Goal: Complete application form

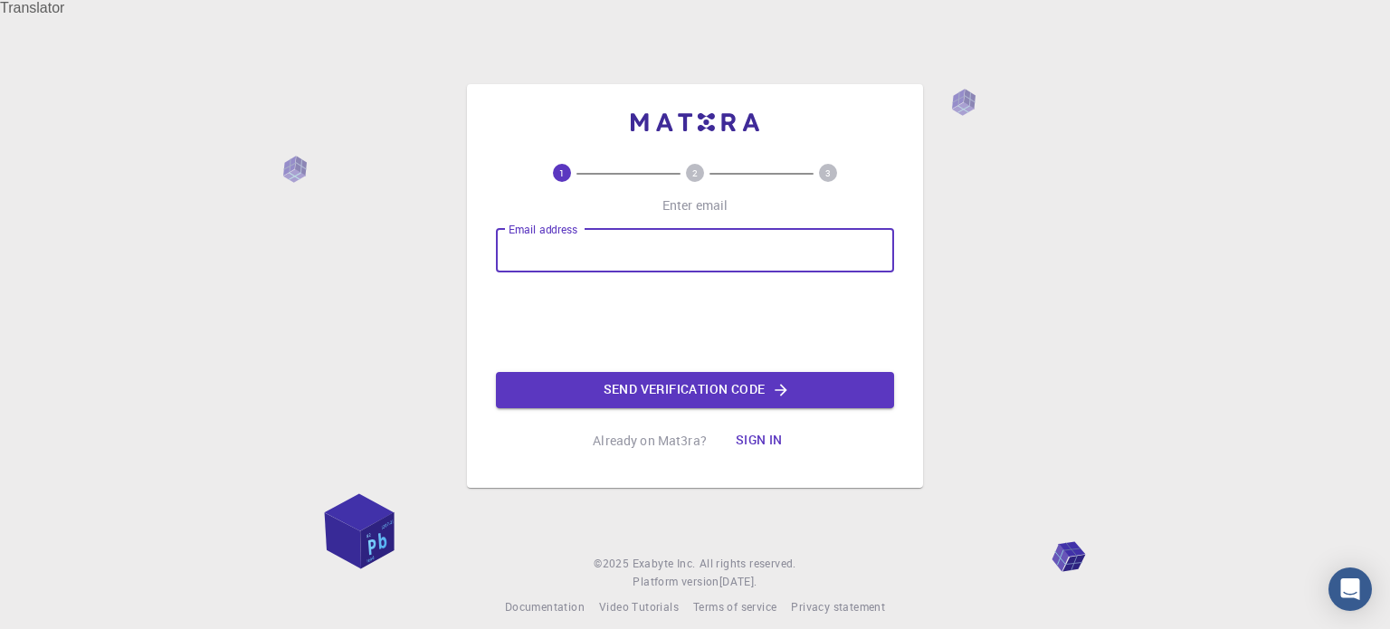
click at [630, 242] on input "Email address" at bounding box center [695, 250] width 398 height 43
type input "[EMAIL_ADDRESS][DOMAIN_NAME]"
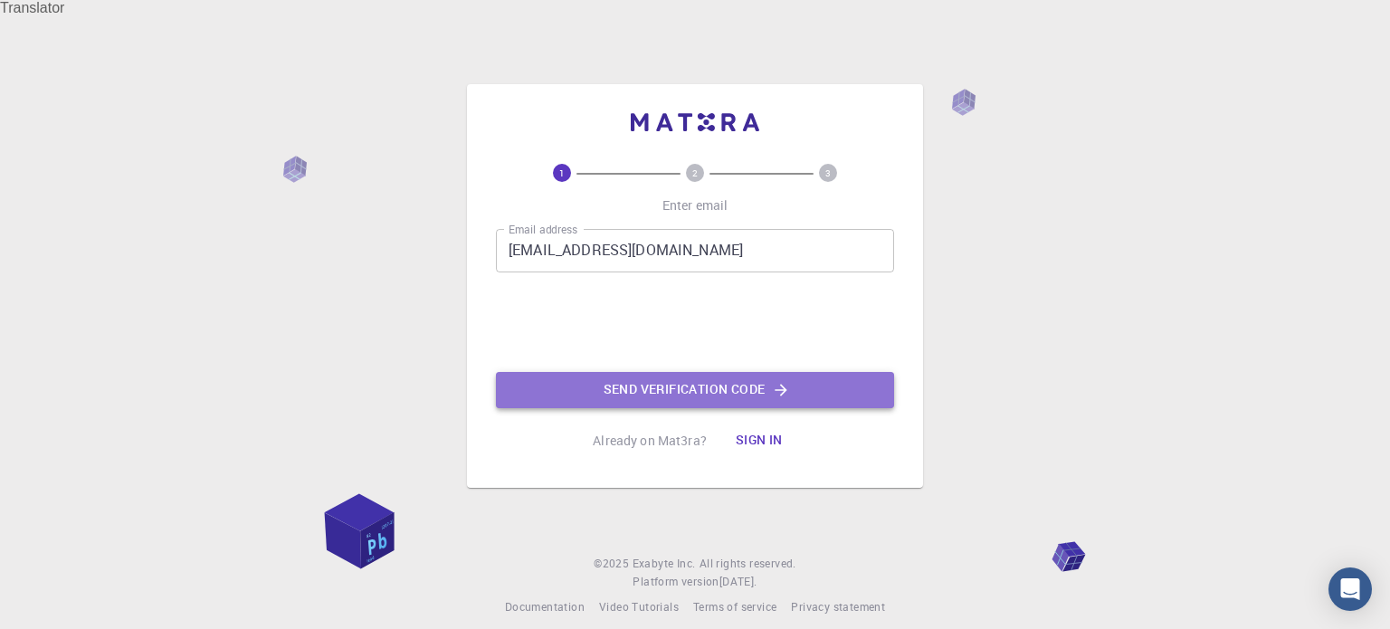
click at [655, 372] on button "Send verification code" at bounding box center [695, 390] width 398 height 36
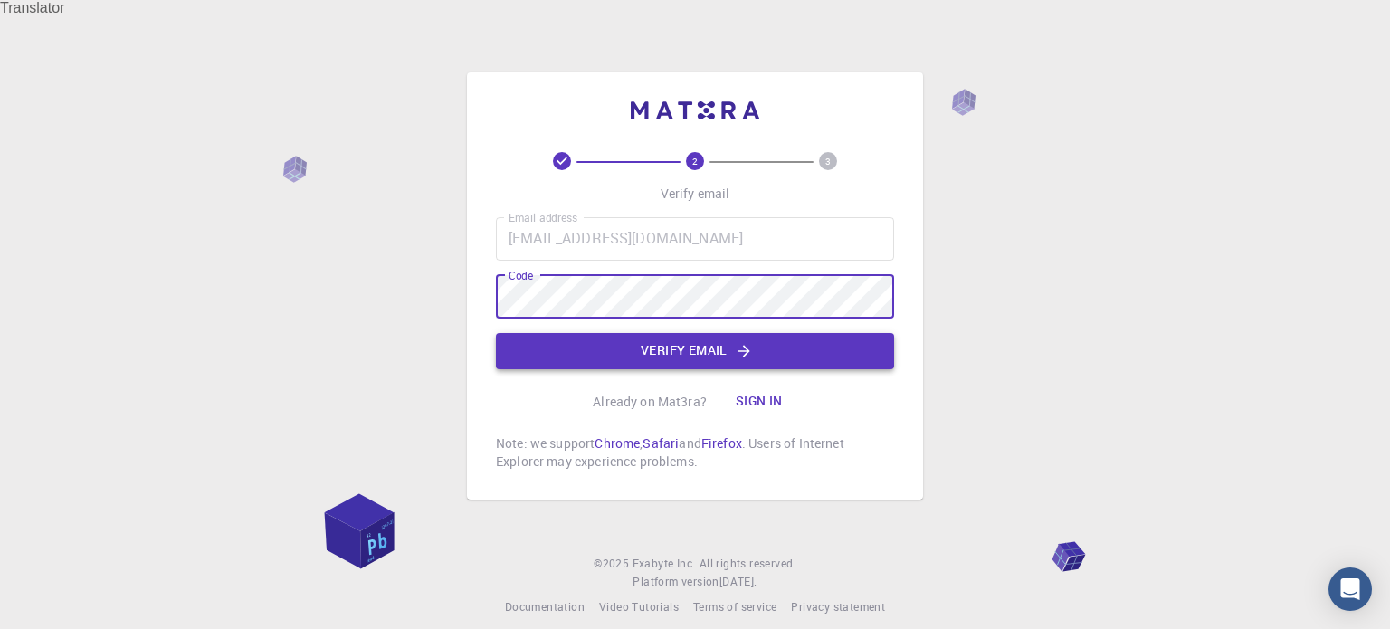
click at [593, 347] on button "Verify email" at bounding box center [695, 351] width 398 height 36
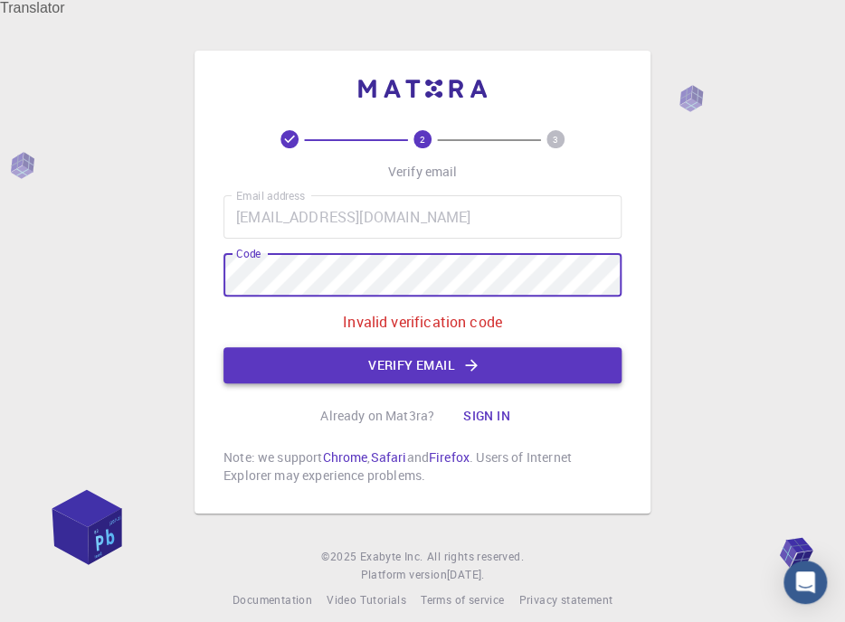
click at [517, 347] on button "Verify email" at bounding box center [422, 365] width 398 height 36
